Goal: Task Accomplishment & Management: Use online tool/utility

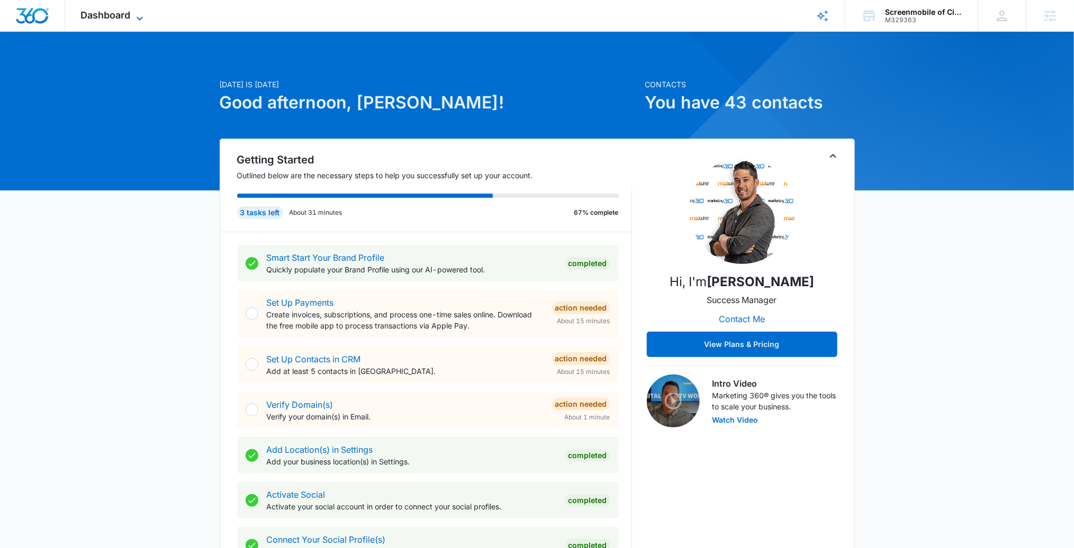
click at [106, 19] on span "Dashboard" at bounding box center [106, 15] width 50 height 11
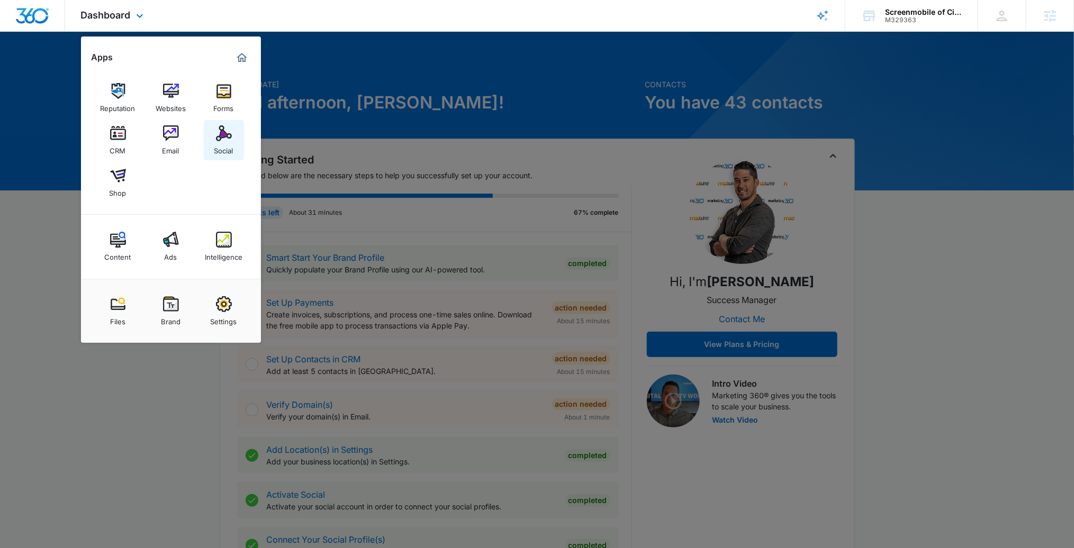
click at [214, 140] on link "Social" at bounding box center [224, 140] width 40 height 40
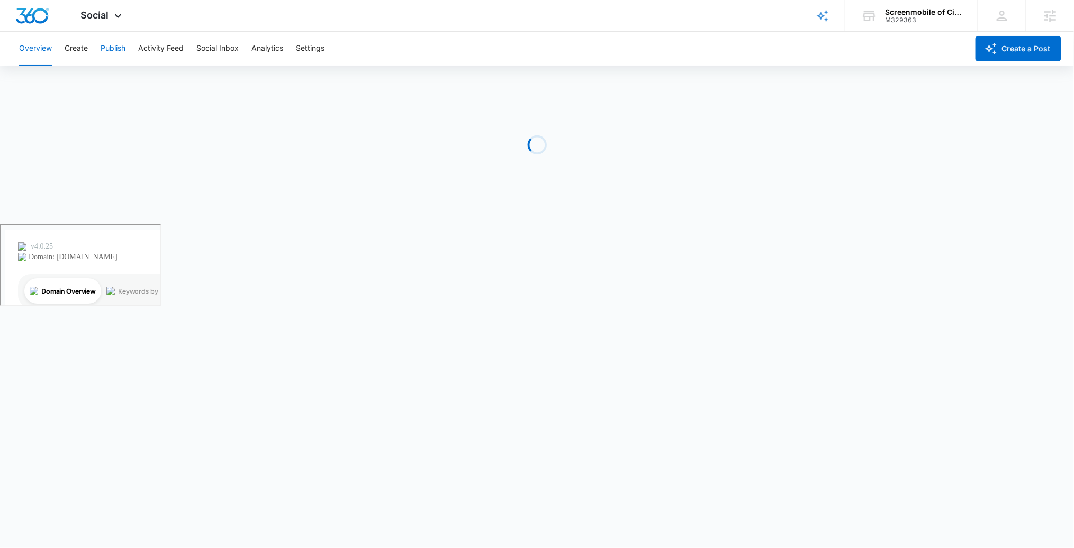
click at [107, 49] on button "Publish" at bounding box center [113, 49] width 25 height 34
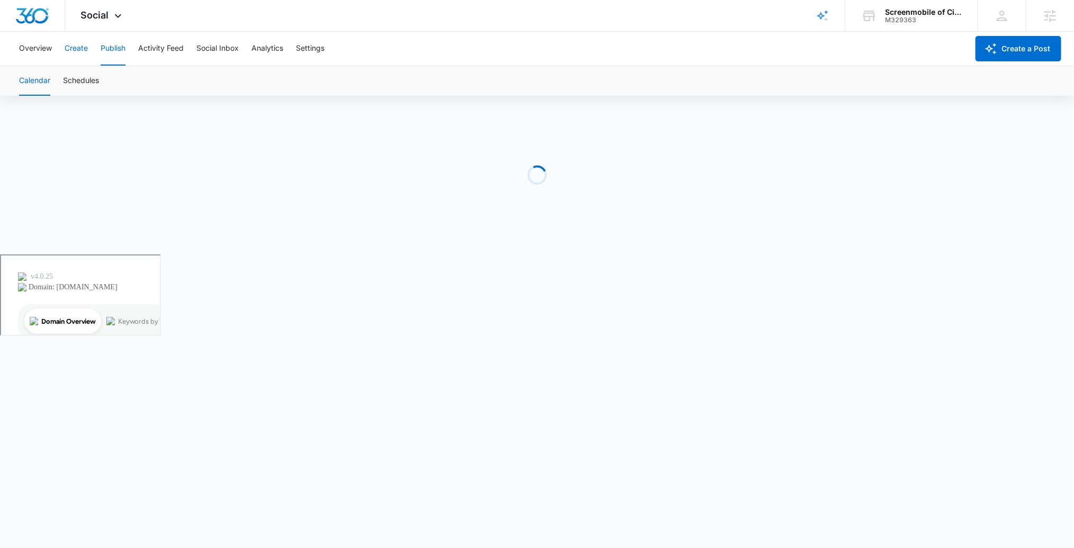
click at [76, 48] on button "Create" at bounding box center [76, 49] width 23 height 34
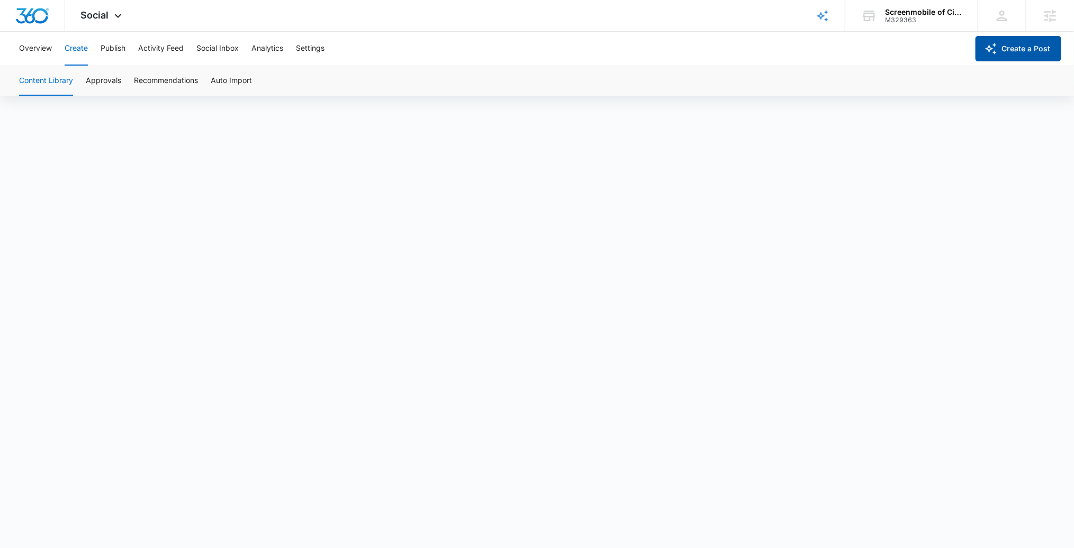
click at [1003, 53] on button "Create a Post" at bounding box center [1018, 48] width 86 height 25
click at [59, 85] on button "Content Library" at bounding box center [46, 81] width 54 height 30
